Goal: Task Accomplishment & Management: Complete application form

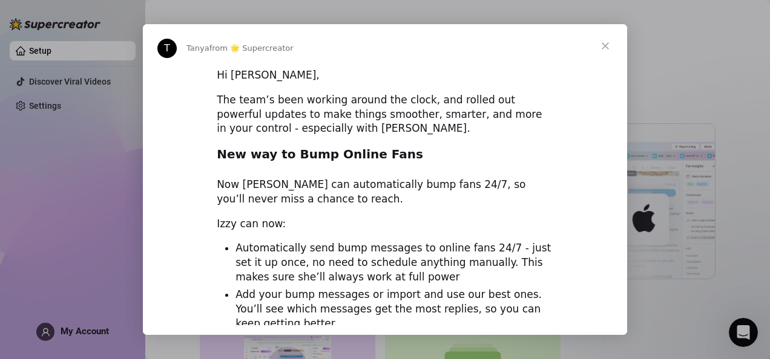
click at [604, 42] on span "Close" at bounding box center [605, 46] width 44 height 44
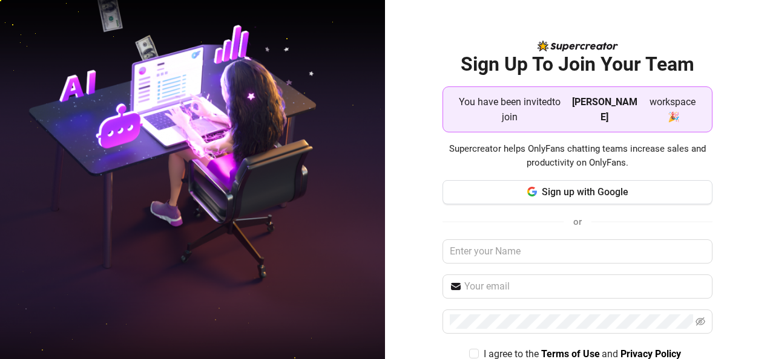
click at [642, 100] on span "workspace 🎉" at bounding box center [672, 109] width 60 height 30
click at [579, 240] on input "text" at bounding box center [577, 252] width 270 height 24
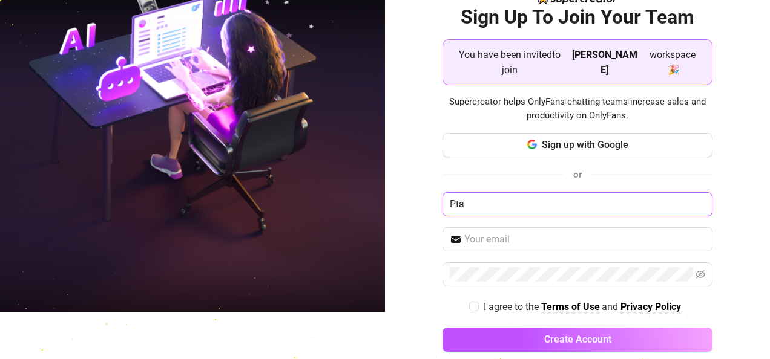
drag, startPoint x: 585, startPoint y: 191, endPoint x: 619, endPoint y: 168, distance: 41.0
click at [619, 168] on div "Sign up with Google or Pta I agree to the Terms of Use and Privacy Policy Creat…" at bounding box center [577, 248] width 270 height 230
click at [557, 198] on input "d" at bounding box center [577, 204] width 270 height 24
click at [597, 192] on input "d" at bounding box center [577, 204] width 270 height 24
click at [566, 192] on input "d" at bounding box center [577, 204] width 270 height 24
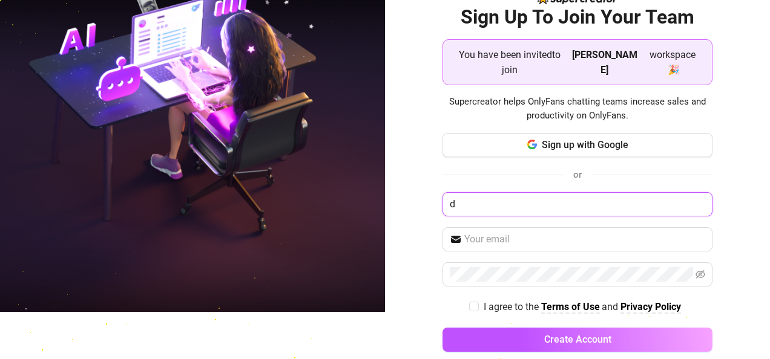
click at [566, 192] on input "d" at bounding box center [577, 204] width 270 height 24
drag, startPoint x: 522, startPoint y: 288, endPoint x: 548, endPoint y: 195, distance: 96.9
click at [548, 195] on input "d" at bounding box center [577, 204] width 270 height 24
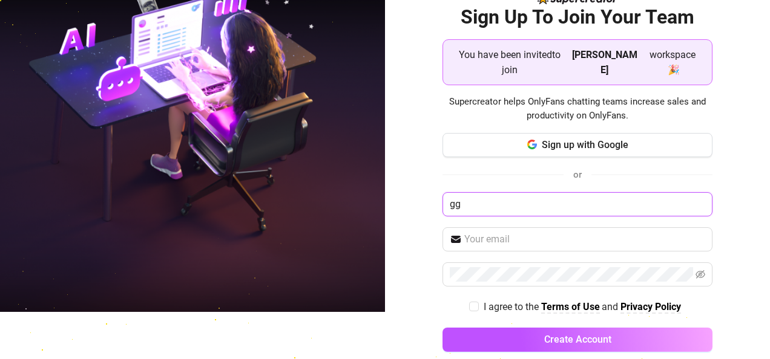
type input "g"
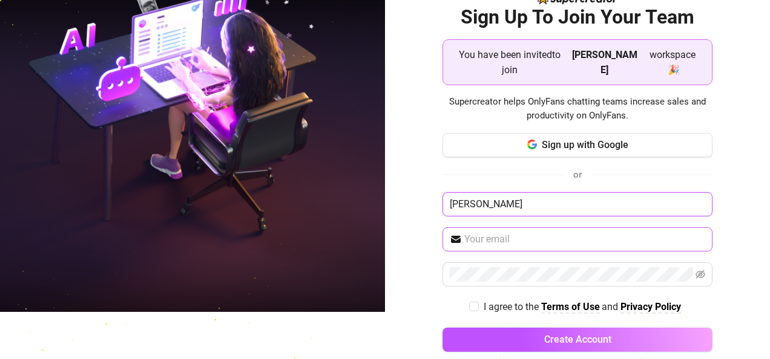
type input "[PERSON_NAME]"
click at [537, 228] on span at bounding box center [577, 240] width 270 height 24
click at [537, 232] on input "text" at bounding box center [584, 239] width 241 height 15
paste input "veronapatrick0302@gmail.com"
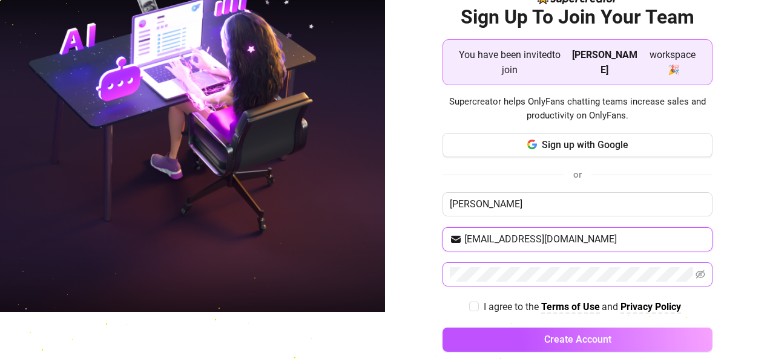
type input "veronapatrick0302@gmail.com"
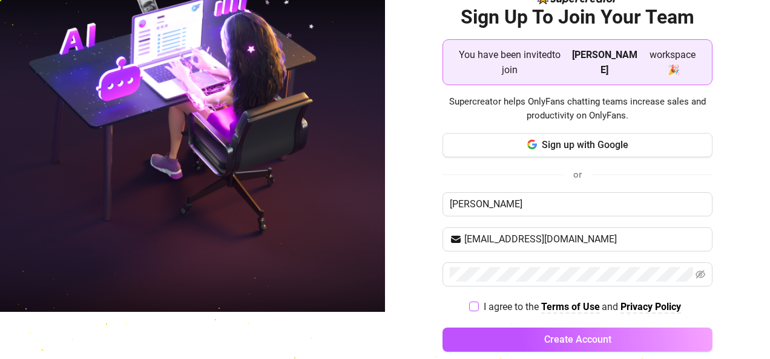
click at [469, 302] on input "I agree to the Terms of Use and Privacy Policy" at bounding box center [473, 306] width 8 height 8
checkbox input "true"
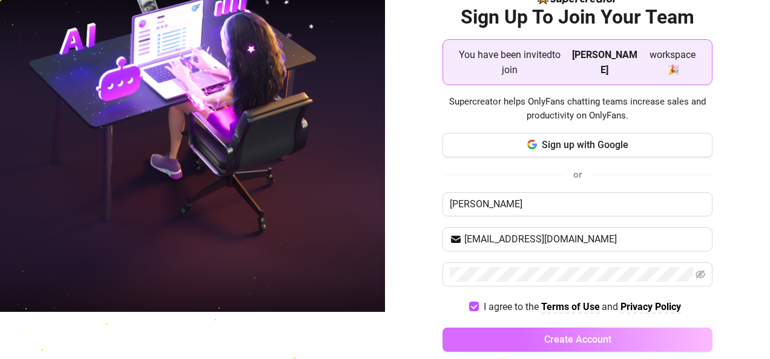
click at [522, 328] on button "Create Account" at bounding box center [577, 340] width 270 height 24
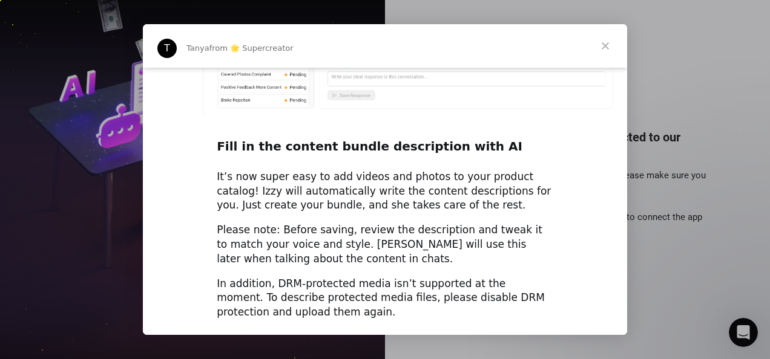
scroll to position [1750, 0]
